Goal: Find contact information: Find contact information

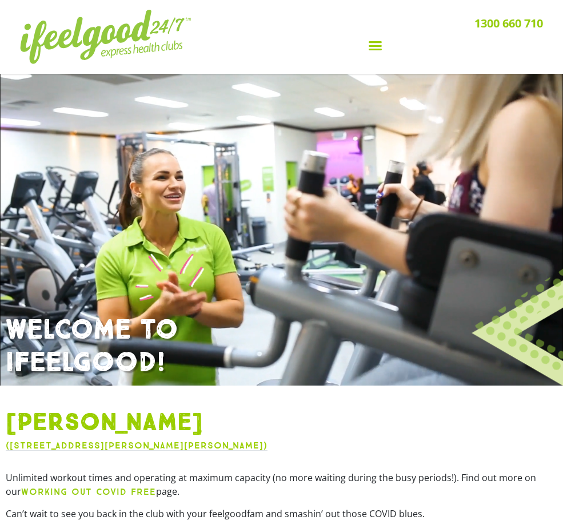
click at [384, 44] on div "Menu Toggle" at bounding box center [375, 46] width 336 height 22
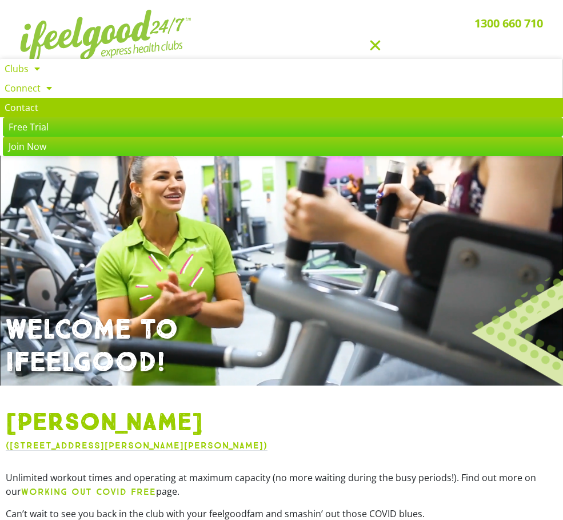
click at [64, 103] on link "Contact" at bounding box center [281, 107] width 563 height 19
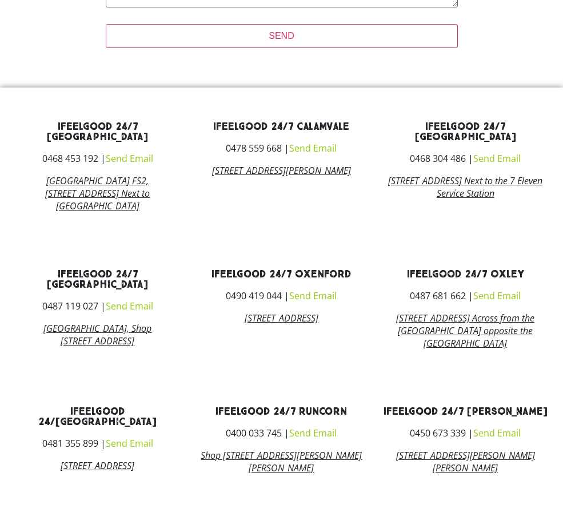
scroll to position [686, 0]
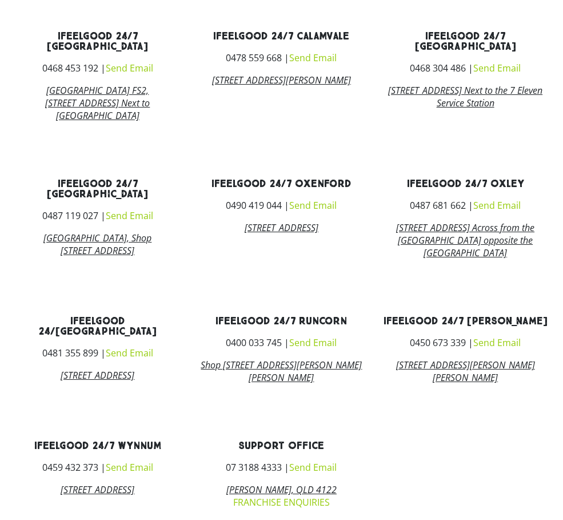
click at [505, 346] on link "Send Email" at bounding box center [497, 342] width 47 height 13
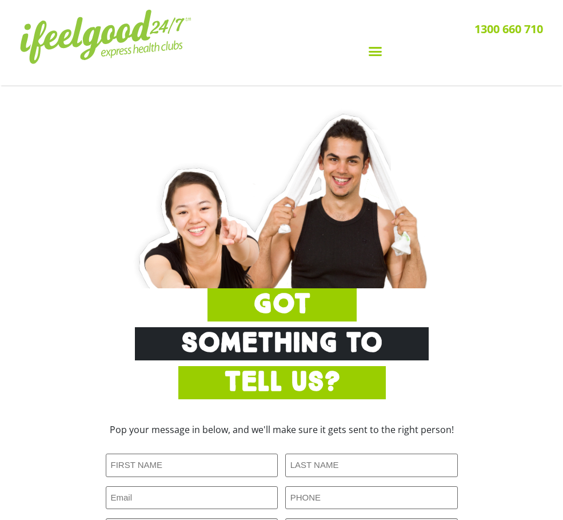
click at [343, 93] on div "GOT Something to Tell Us? Pop your message in below, and we'll make sure it get…" at bounding box center [281, 374] width 563 height 578
